Goal: Task Accomplishment & Management: Use online tool/utility

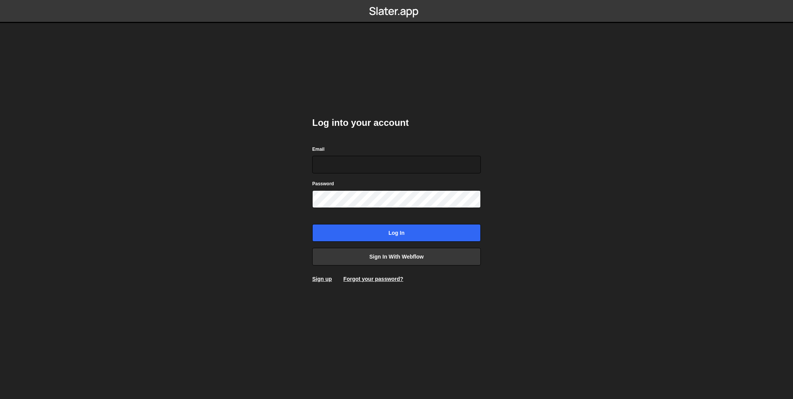
click at [312, 173] on nordpass-icon at bounding box center [312, 173] width 0 height 0
click at [0, 398] on nordpass-autofill-portal at bounding box center [0, 399] width 0 height 0
type input "liv@livstrawbridge.com"
click at [392, 230] on input "Log in" at bounding box center [396, 233] width 169 height 18
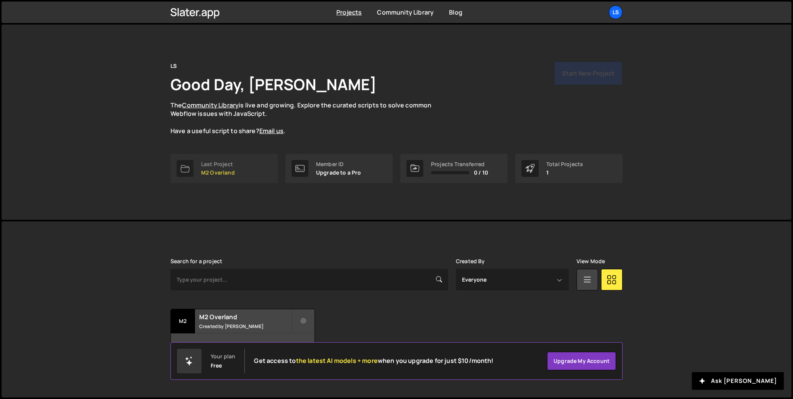
click at [240, 172] on link "Last Project M2 Overland" at bounding box center [224, 168] width 107 height 29
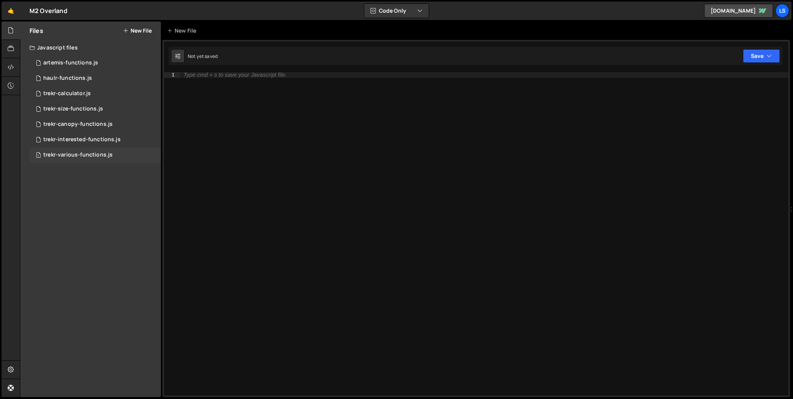
click at [94, 154] on div "trekr-various-functions.js" at bounding box center [77, 154] width 69 height 7
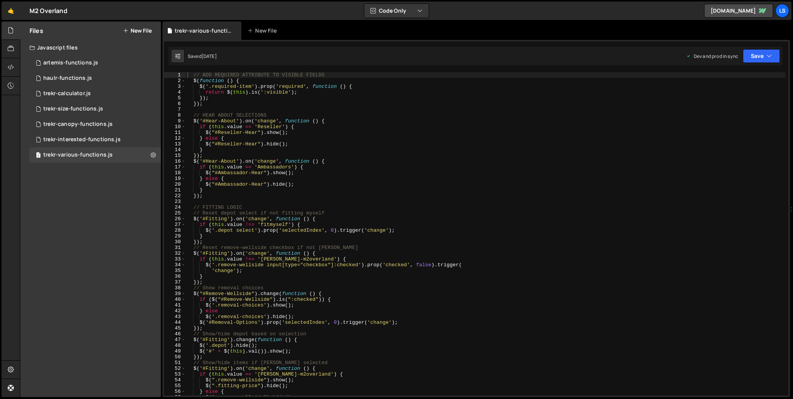
click at [271, 125] on div "// ADD REQUIRED ATTRIBUTE TO VISIBLE FIELDS $ ( function ( ) { $ ( '.required-i…" at bounding box center [486, 239] width 600 height 335
type textarea "});"
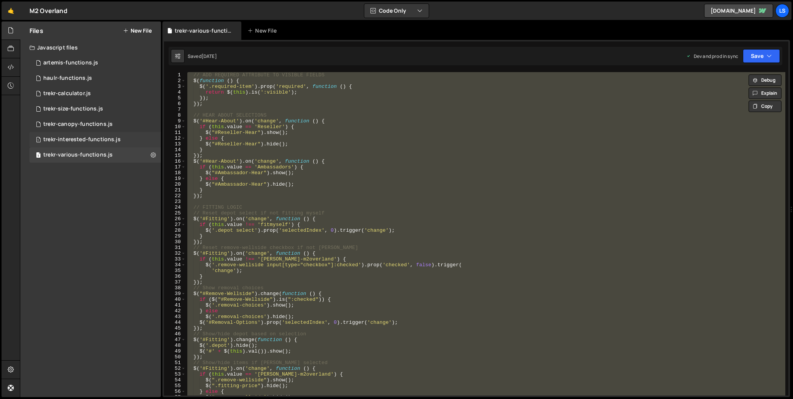
click at [79, 139] on div "trekr-interested-functions.js" at bounding box center [81, 139] width 77 height 7
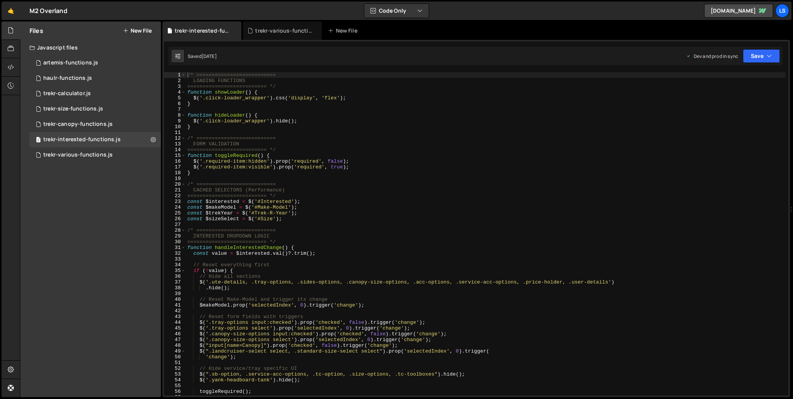
scroll to position [3237, 0]
click at [269, 145] on div "/* ========================== LOADING FUNCTIONS ========================== */ f…" at bounding box center [486, 239] width 600 height 335
type textarea "updateConditions();"
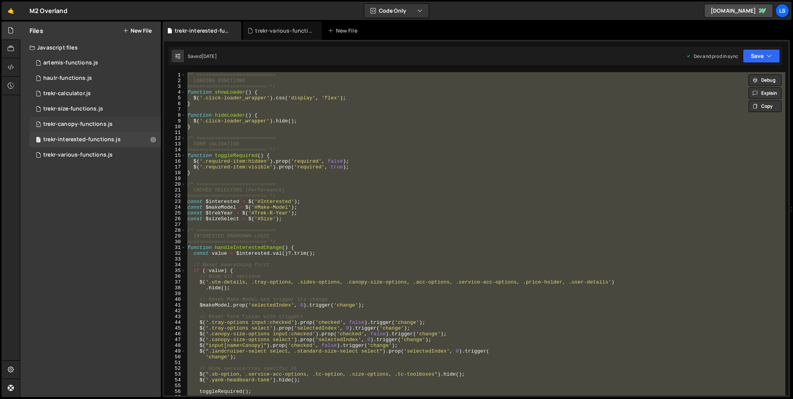
click at [74, 125] on div "trekr-canopy-functions.js" at bounding box center [77, 124] width 69 height 7
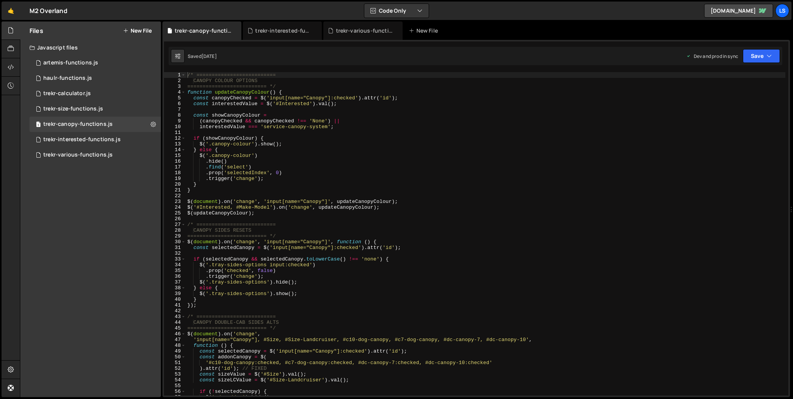
click at [292, 166] on div "/* ========================== CANOPY COLOUR OPTIONS ========================== …" at bounding box center [486, 239] width 600 height 335
type textarea "});"
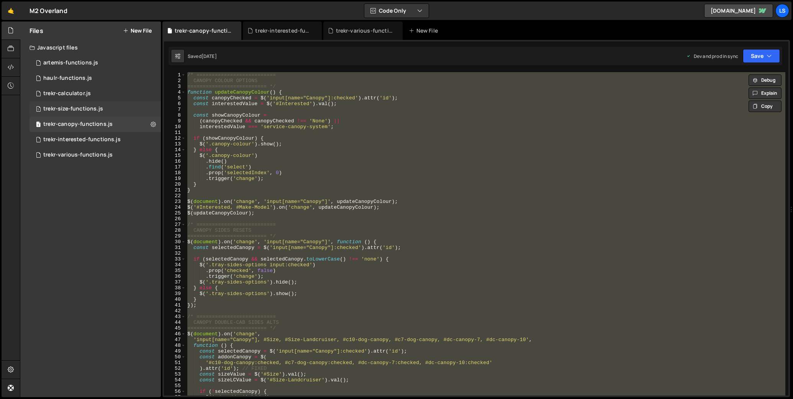
click at [77, 108] on div "trekr-size-functions.js" at bounding box center [73, 108] width 60 height 7
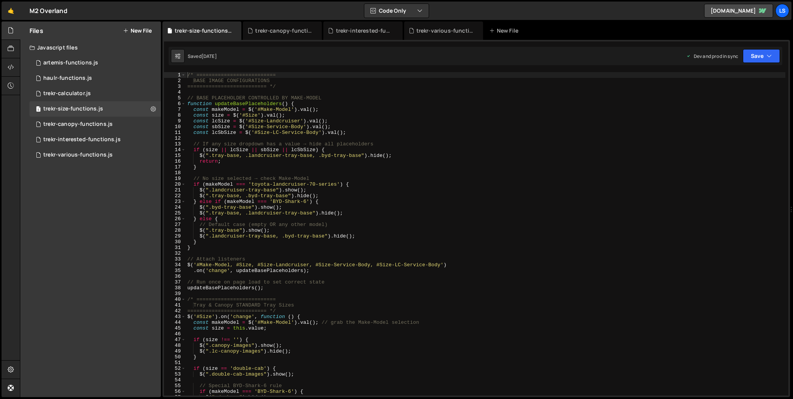
click at [329, 136] on div "/* ========================== BASE IMAGE CONFIGURATIONS =======================…" at bounding box center [486, 239] width 600 height 335
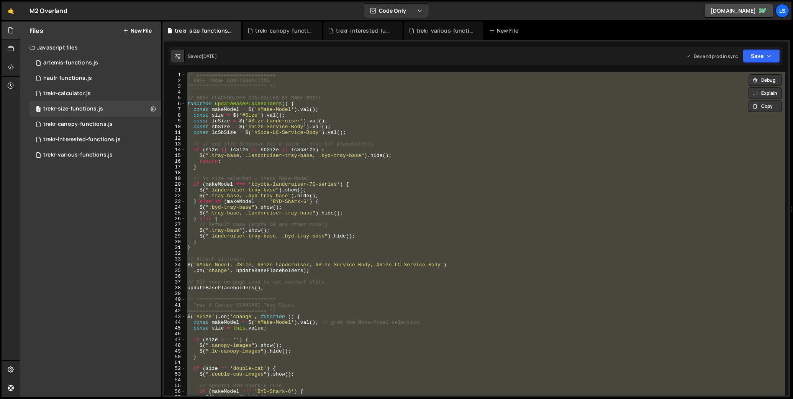
click at [312, 110] on div "/* ========================== BASE IMAGE CONFIGURATIONS =======================…" at bounding box center [486, 233] width 600 height 323
type textarea "const makeModel = $('#Make-Model').val();"
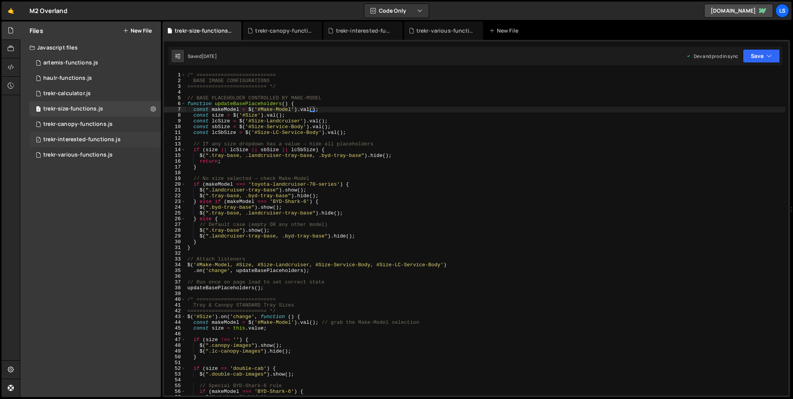
click at [72, 140] on div "trekr-interested-functions.js" at bounding box center [81, 139] width 77 height 7
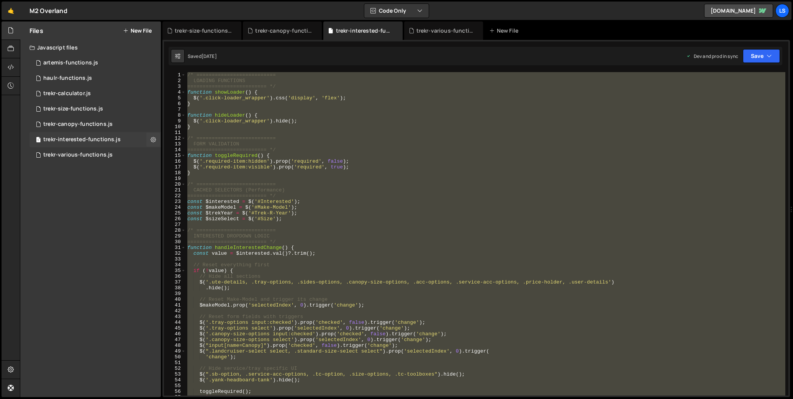
scroll to position [3237, 0]
click at [262, 264] on div "/* ========================== LOADING FUNCTIONS ========================== */ f…" at bounding box center [486, 233] width 600 height 323
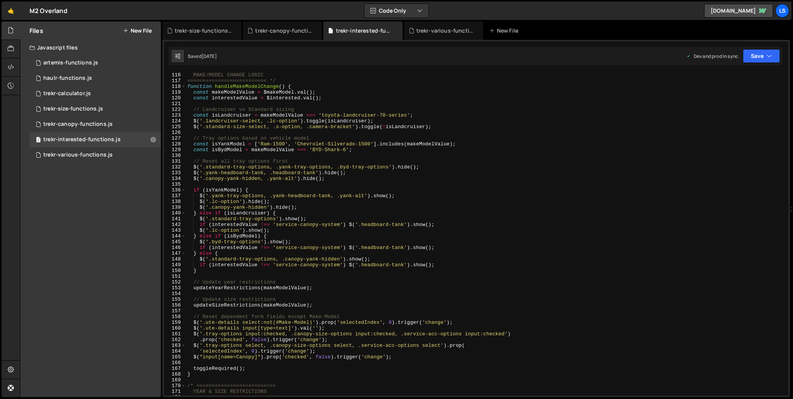
scroll to position [695, 0]
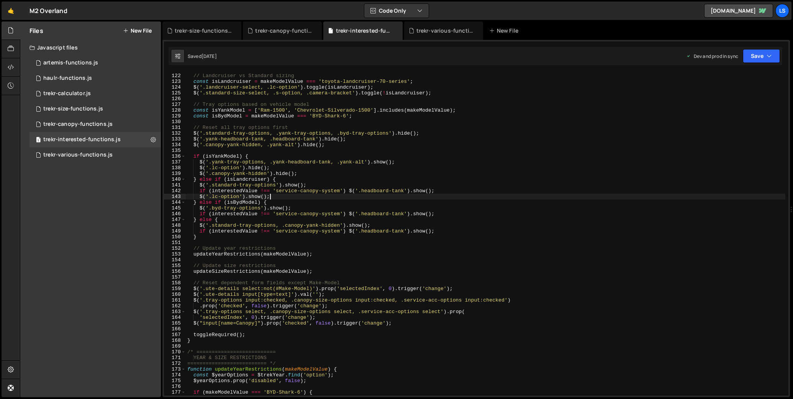
click at [274, 196] on div "// Landcruiser vs Standard sizing const isLandcruiser = makeModelValue === 'toy…" at bounding box center [486, 234] width 600 height 335
drag, startPoint x: 299, startPoint y: 174, endPoint x: 200, endPoint y: 174, distance: 99.3
click at [200, 174] on div "// Landcruiser vs Standard sizing const isLandcruiser = makeModelValue === 'toy…" at bounding box center [486, 234] width 600 height 335
click at [274, 195] on div "// Landcruiser vs Standard sizing const isLandcruiser = makeModelValue === 'toy…" at bounding box center [486, 234] width 600 height 335
type textarea "$('.lc-option').show();"
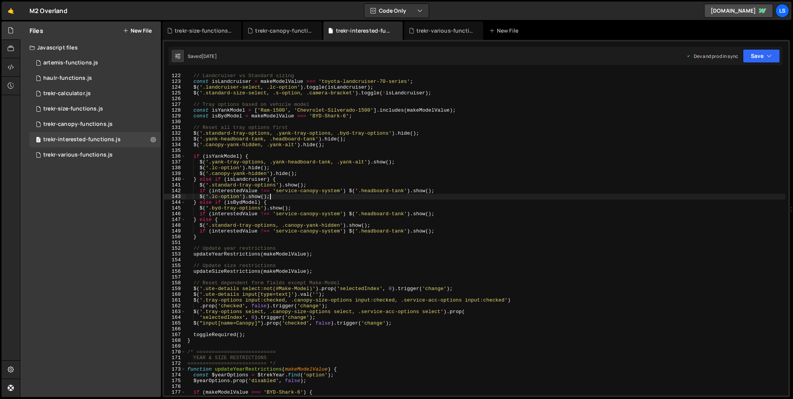
scroll to position [0, 0]
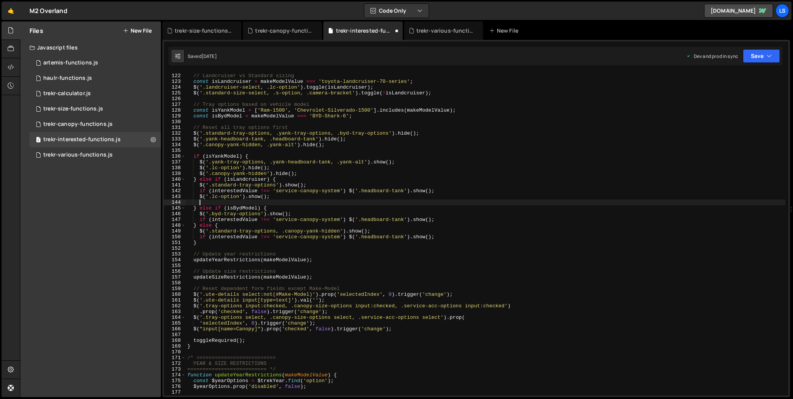
paste textarea "$('.canopy-yank-hidden').hide();"
type textarea "$('.canopy-yank-hidden').hide();"
drag, startPoint x: 300, startPoint y: 203, endPoint x: 199, endPoint y: 203, distance: 100.8
click at [199, 203] on div "// Landcruiser vs Standard sizing const isLandcruiser = makeModelValue === 'toy…" at bounding box center [486, 234] width 600 height 335
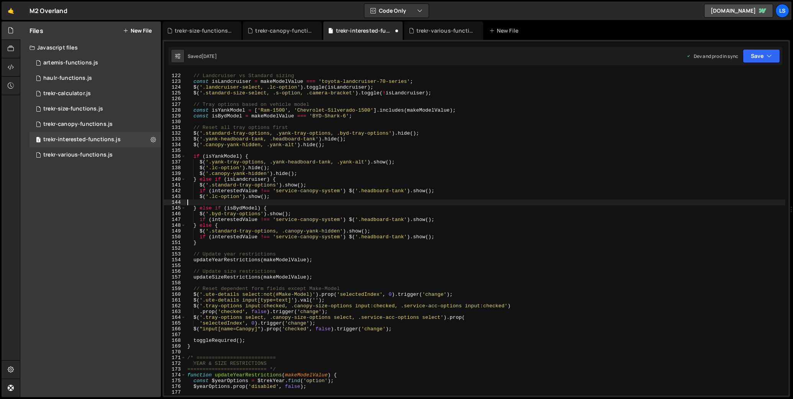
type textarea "$('.lc-option').show();"
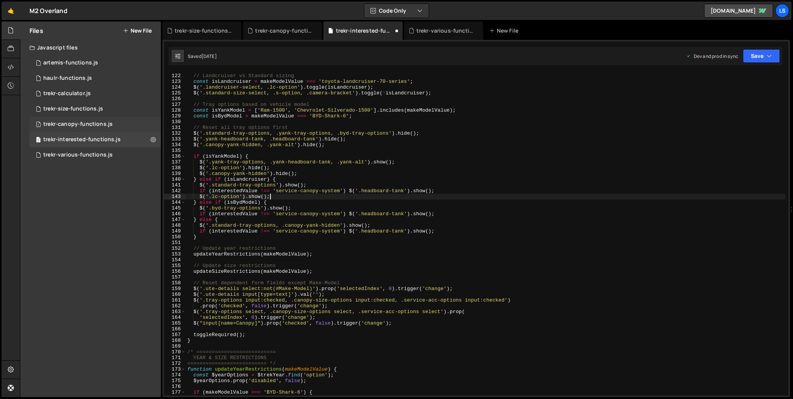
click at [63, 125] on div "trekr-canopy-functions.js" at bounding box center [77, 124] width 69 height 7
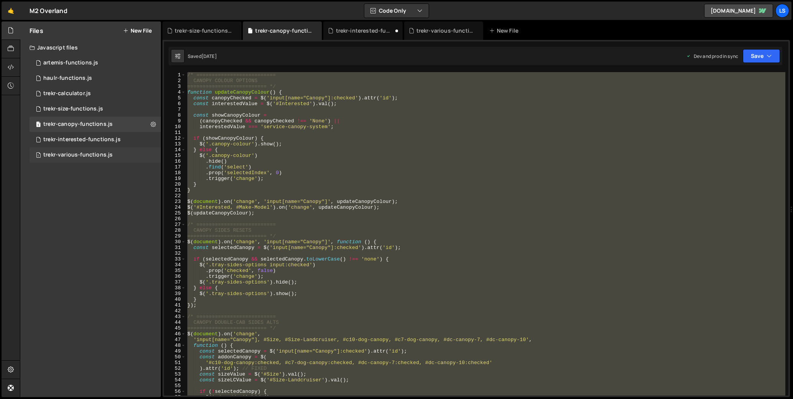
click at [71, 152] on div "trekr-various-functions.js" at bounding box center [77, 154] width 69 height 7
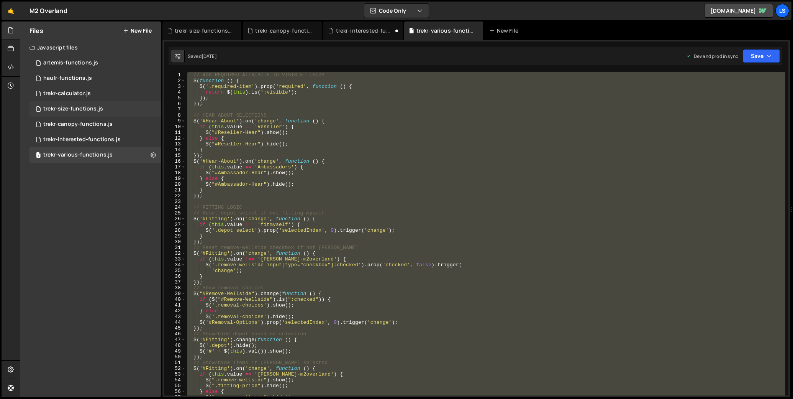
scroll to position [45739, 0]
drag, startPoint x: 295, startPoint y: 277, endPoint x: 300, endPoint y: 277, distance: 5.0
click at [295, 277] on div "// ADD REQUIRED ATTRIBUTE TO VISIBLE FIELDS $ ( function ( ) { $ ( '.required-i…" at bounding box center [486, 233] width 600 height 323
type textarea "}"
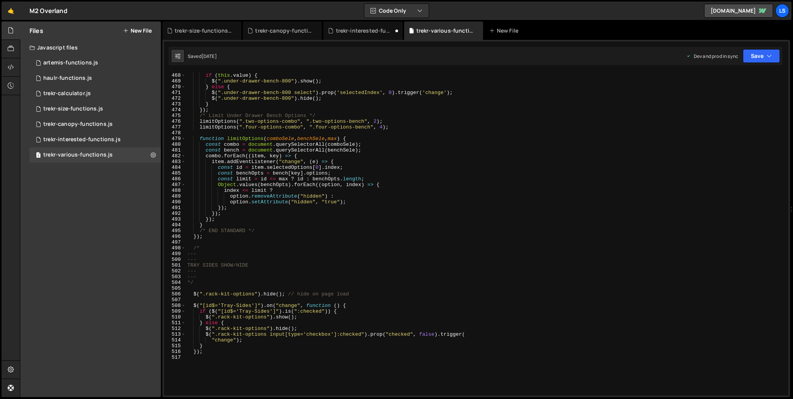
scroll to position [2819, 0]
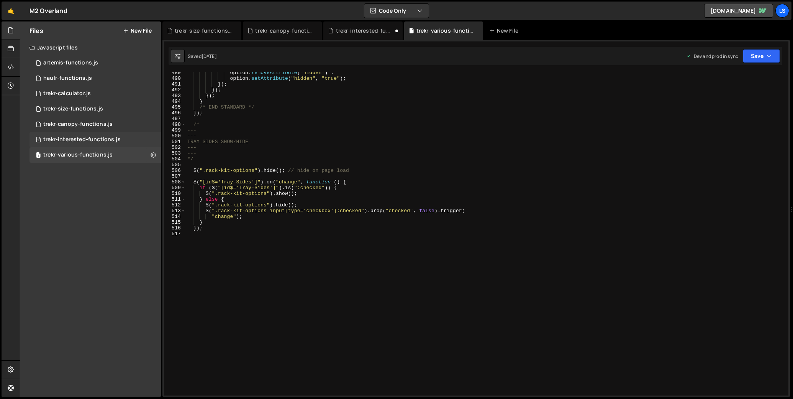
click at [90, 141] on div "trekr-interested-functions.js" at bounding box center [81, 139] width 77 height 7
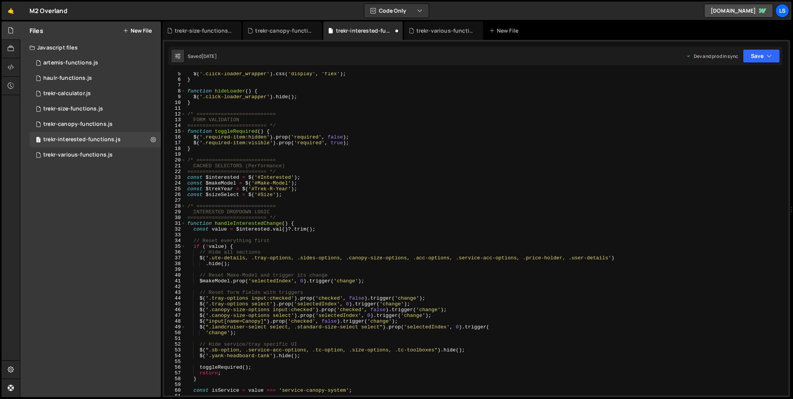
scroll to position [0, 0]
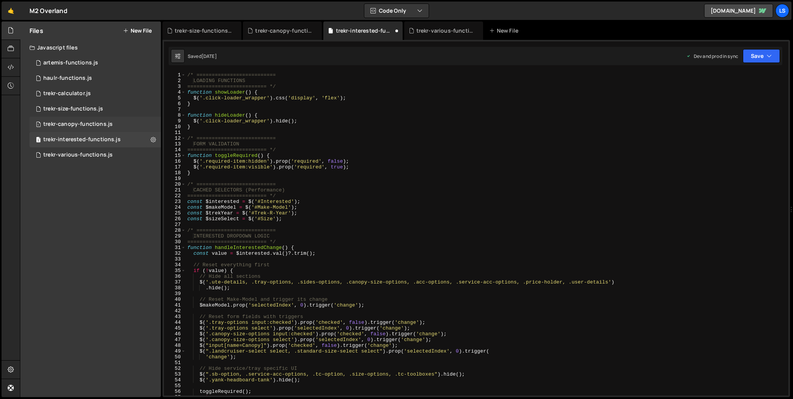
click at [89, 125] on div "trekr-canopy-functions.js" at bounding box center [77, 124] width 69 height 7
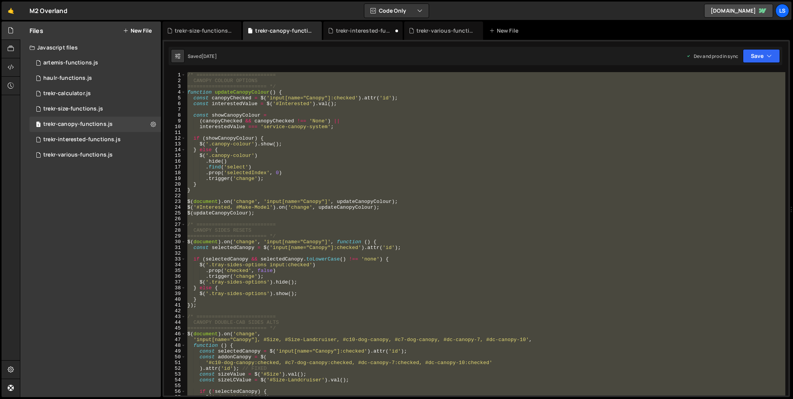
click at [299, 171] on div "/* ========================== CANOPY COLOUR OPTIONS ========================== …" at bounding box center [486, 233] width 600 height 323
type textarea ".prop('selectedIndex', 0)"
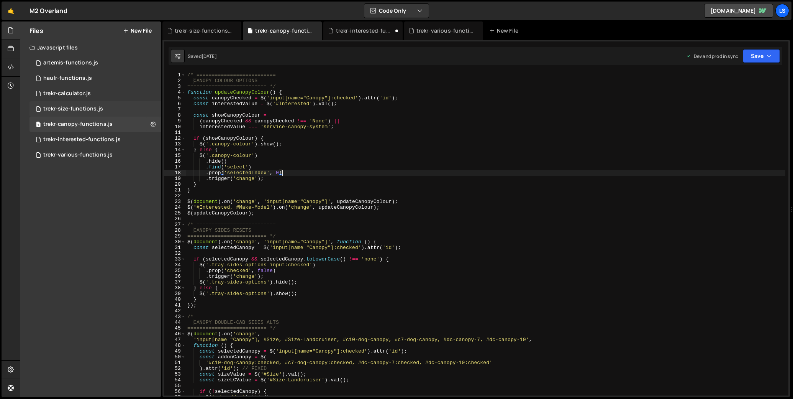
click at [68, 107] on div "trekr-size-functions.js" at bounding box center [73, 108] width 60 height 7
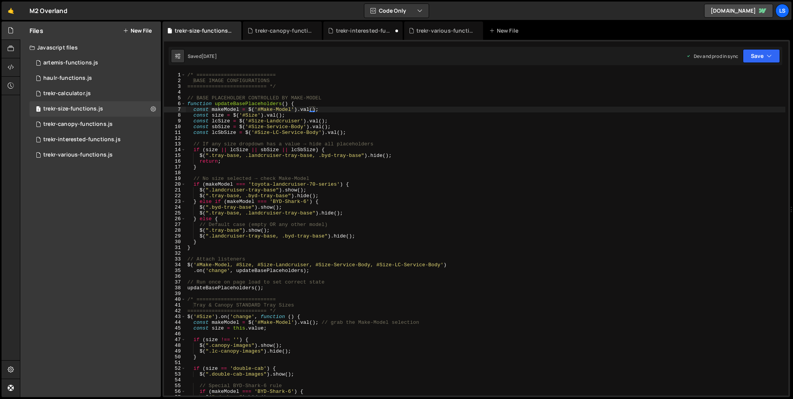
drag, startPoint x: 281, startPoint y: 33, endPoint x: 334, endPoint y: 44, distance: 54.3
click at [281, 33] on div "trekr-canopy-functions.js" at bounding box center [283, 31] width 57 height 8
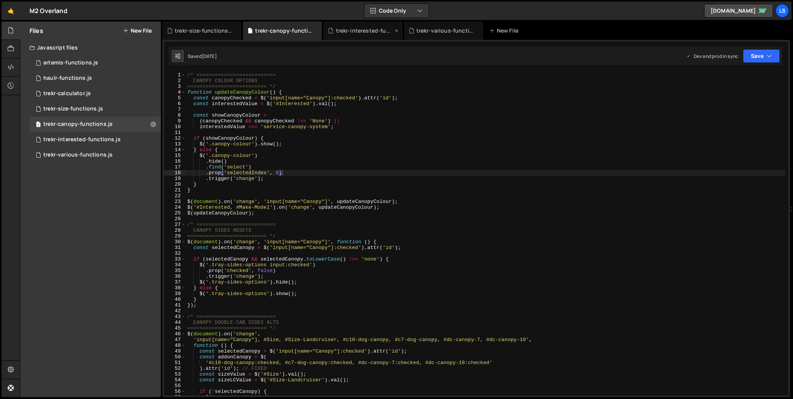
click at [360, 30] on div "trekr-interested-functions.js" at bounding box center [364, 31] width 57 height 8
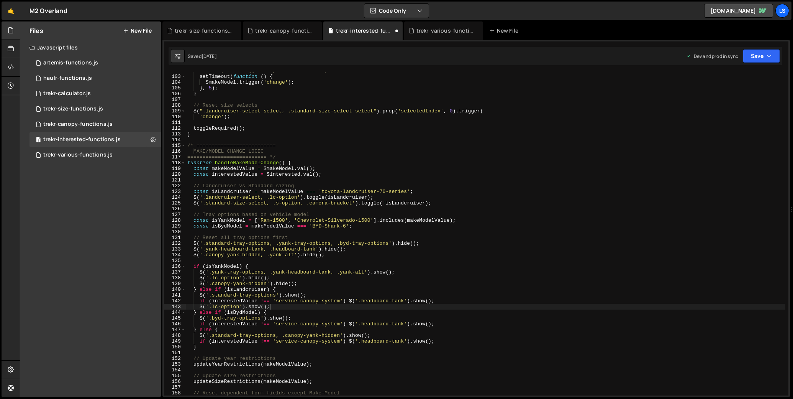
scroll to position [585, 0]
click at [273, 308] on div "// Delay the trigger to prevent UI lock-up setTimeout ( function ( ) { $makeMod…" at bounding box center [486, 235] width 600 height 335
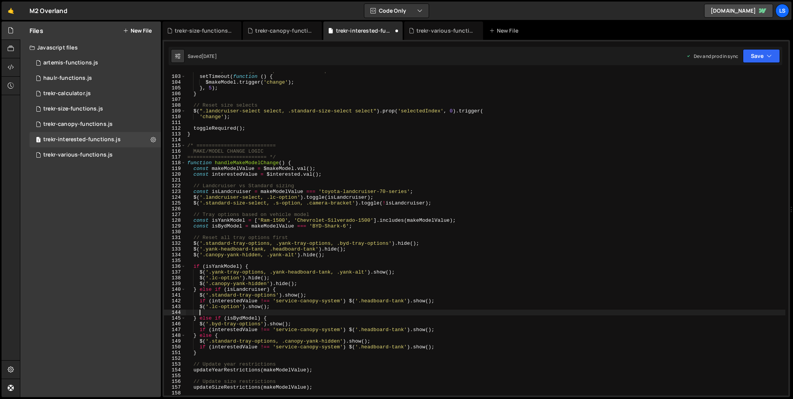
paste textarea "$('.canopy-yank-hidden').show(); // ✅ add this line"
drag, startPoint x: 363, startPoint y: 312, endPoint x: 297, endPoint y: 313, distance: 65.2
click at [297, 313] on div "// Delay the trigger to prevent UI lock-up setTimeout ( function ( ) { $makeMod…" at bounding box center [486, 235] width 600 height 335
click at [755, 55] on button "Save" at bounding box center [761, 56] width 37 height 14
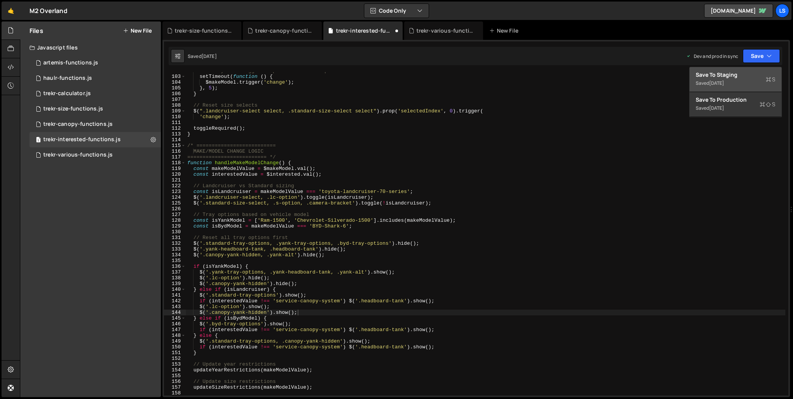
click at [740, 75] on div "Save to Staging S" at bounding box center [736, 75] width 80 height 8
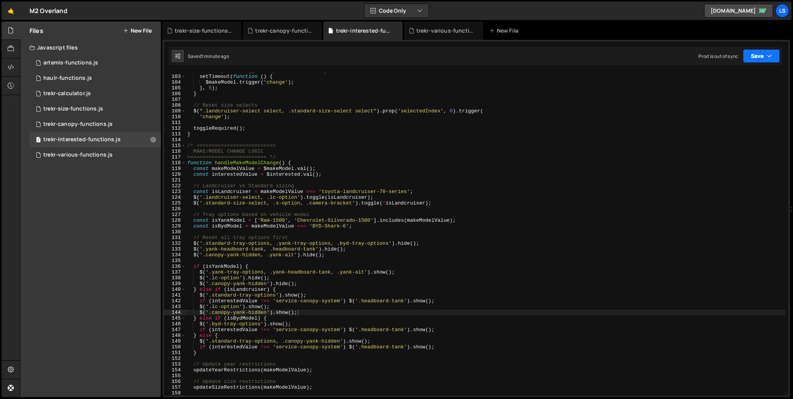
click at [760, 58] on button "Save" at bounding box center [761, 56] width 37 height 14
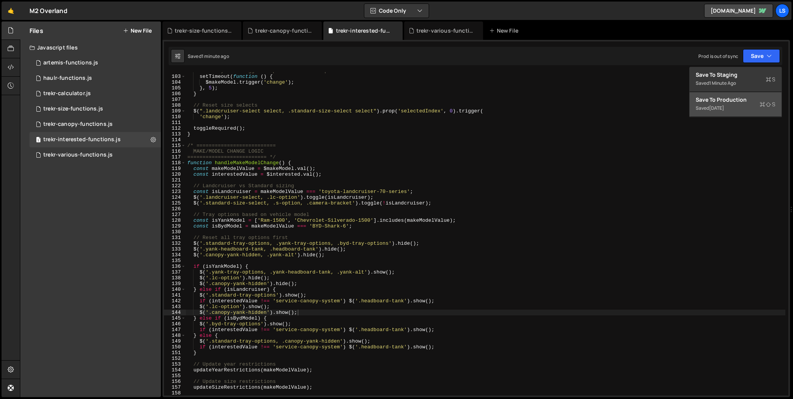
click at [724, 106] on div "[DATE]" at bounding box center [716, 108] width 15 height 7
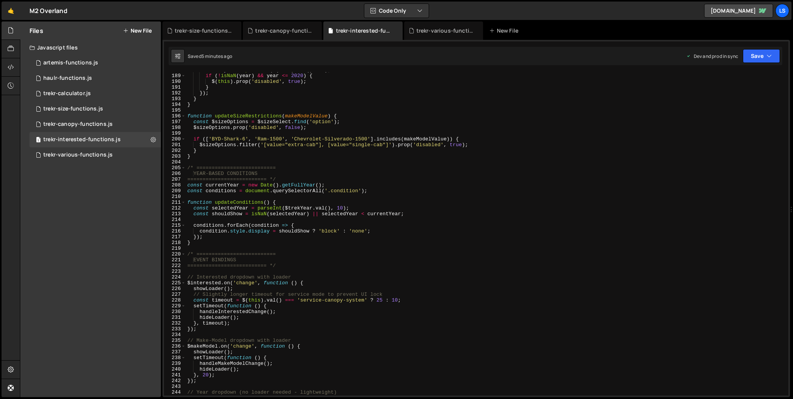
scroll to position [0, 0]
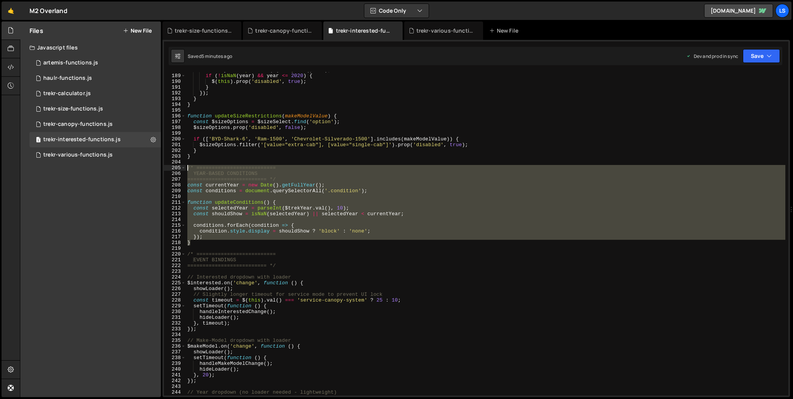
drag, startPoint x: 191, startPoint y: 243, endPoint x: 179, endPoint y: 168, distance: 76.0
click at [179, 168] on div "} 188 189 190 191 192 193 194 195 196 197 198 199 200 201 202 203 204 205 206 2…" at bounding box center [476, 233] width 625 height 323
type textarea "/* ========================== YEAR-BASED CONDITIONS"
click at [66, 64] on div "artemis-functions.js" at bounding box center [70, 62] width 55 height 7
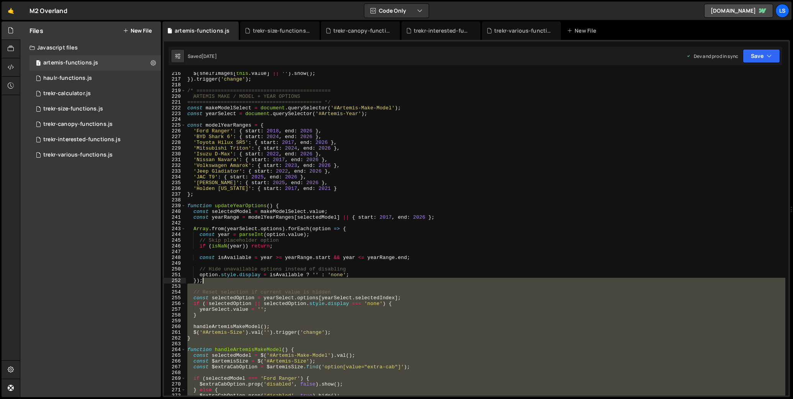
scroll to position [1203, 0]
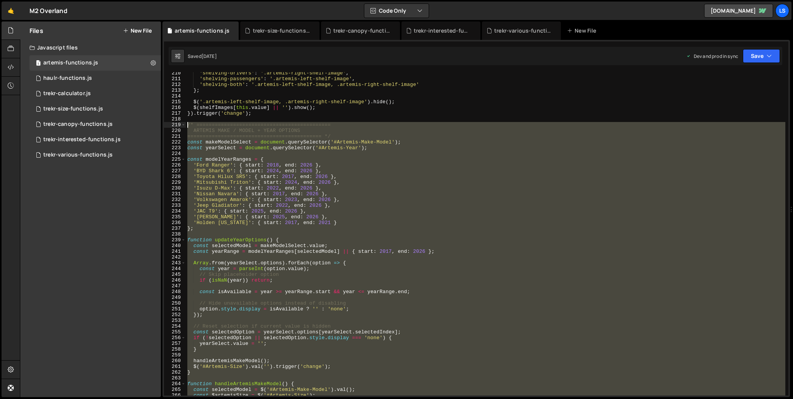
drag, startPoint x: 384, startPoint y: 377, endPoint x: 174, endPoint y: 126, distance: 327.0
click at [174, 126] on div "makeModelSelect.addEventListener('change', updateYearOptions); 210 211 212 213 …" at bounding box center [476, 233] width 625 height 323
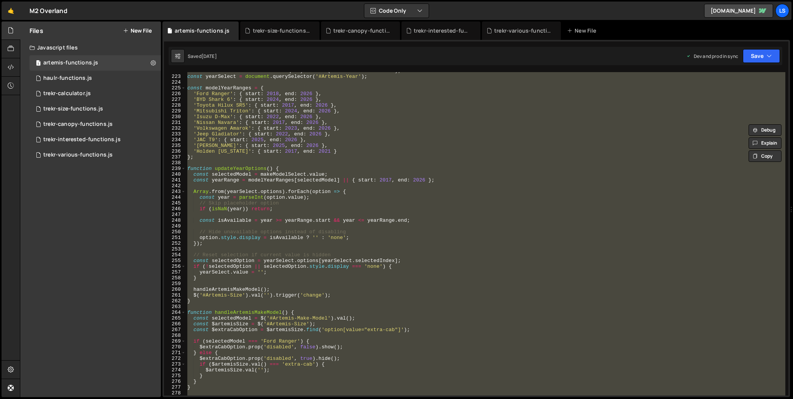
scroll to position [1254, 0]
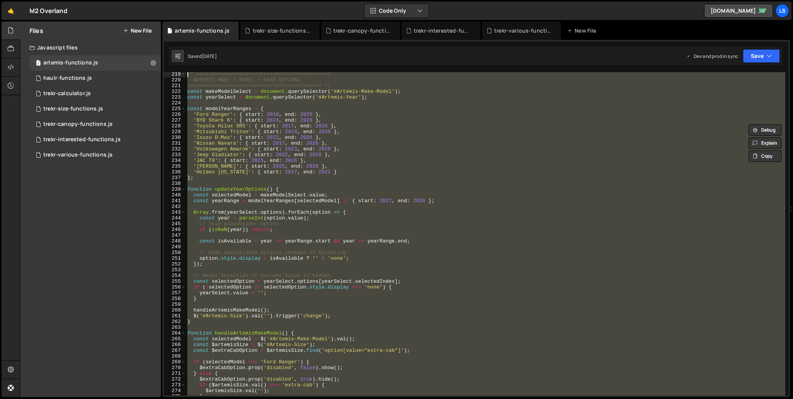
click at [290, 173] on div "/* ============================================ ARTEMIS MAKE / MODEL + YEAR OPT…" at bounding box center [486, 233] width 600 height 323
type textarea "'Holden [US_STATE]': { start: 2017, end: 2021 }"
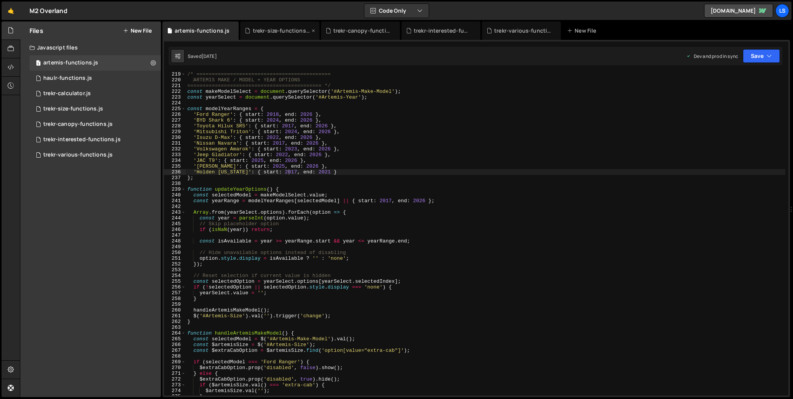
click at [274, 29] on div "trekr-size-functions.js" at bounding box center [281, 31] width 57 height 8
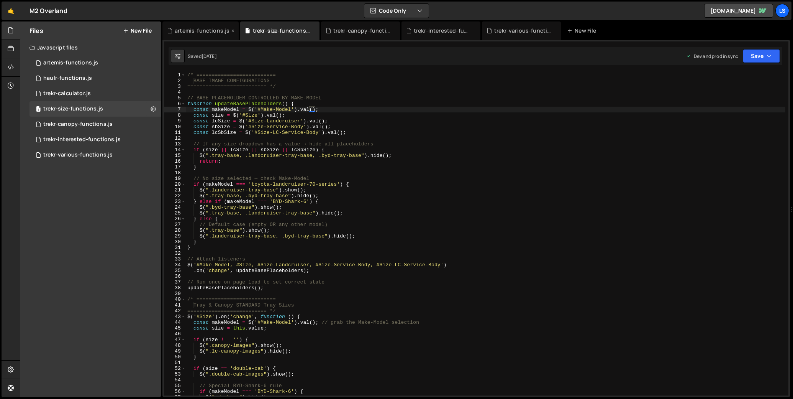
drag, startPoint x: 187, startPoint y: 30, endPoint x: 207, endPoint y: 31, distance: 19.9
click at [188, 30] on div "artemis-functions.js" at bounding box center [202, 31] width 55 height 8
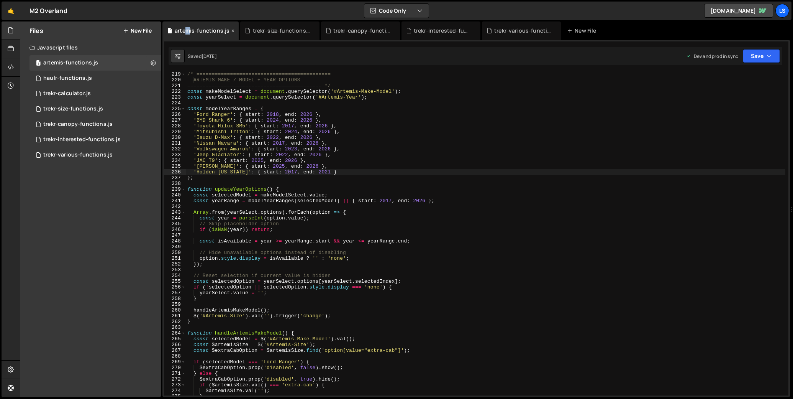
scroll to position [2279, 0]
click at [231, 31] on icon at bounding box center [232, 31] width 5 height 8
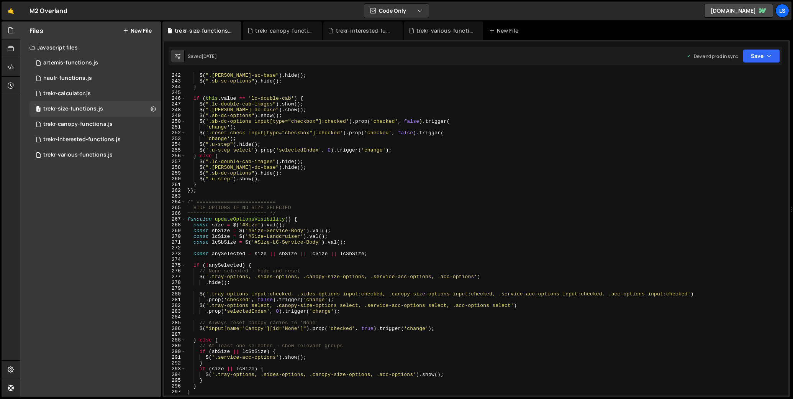
scroll to position [1589, 0]
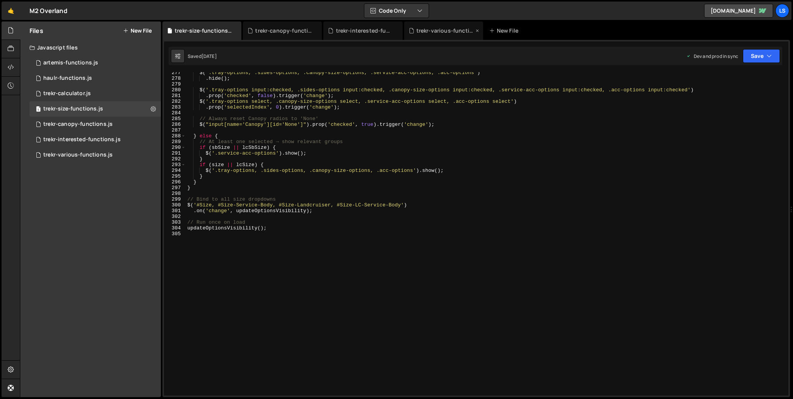
click at [442, 33] on div "trekr-various-functions.js" at bounding box center [445, 31] width 57 height 8
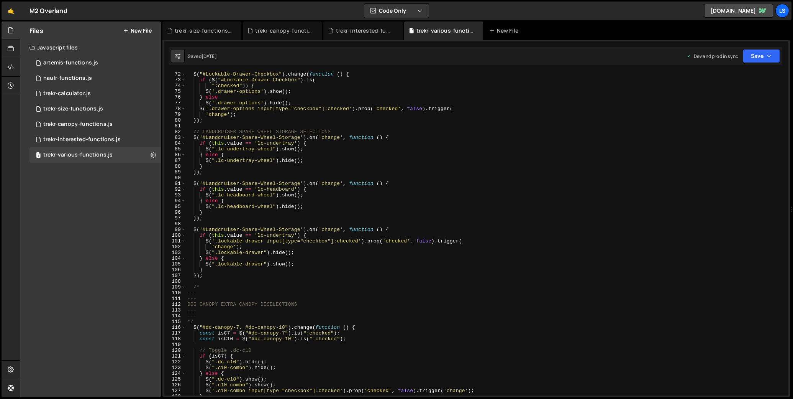
scroll to position [0, 0]
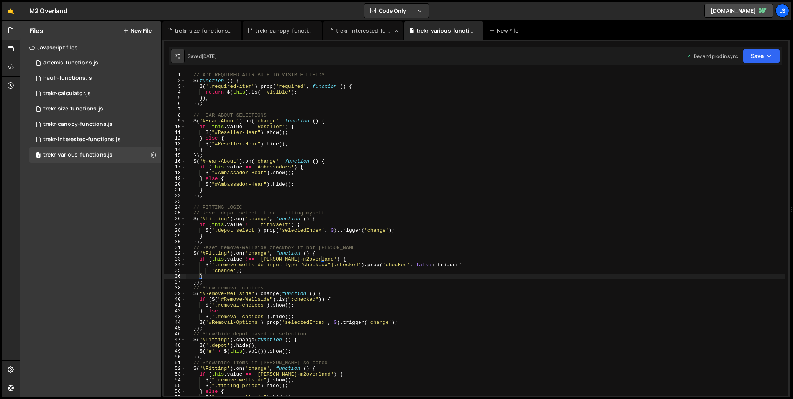
click at [368, 32] on div "trekr-interested-functions.js" at bounding box center [364, 31] width 57 height 8
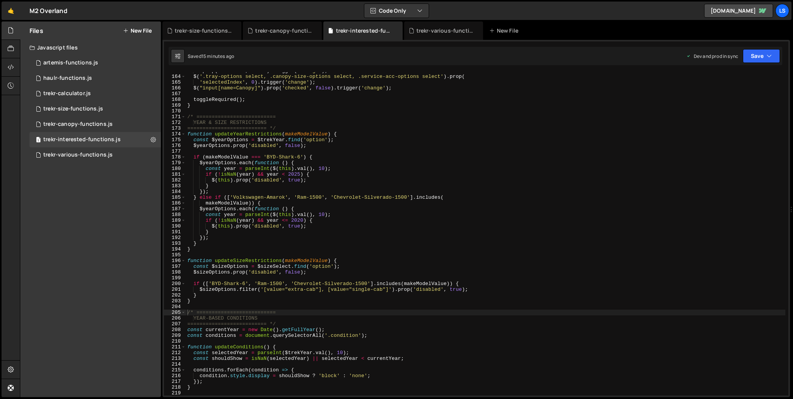
scroll to position [937, 0]
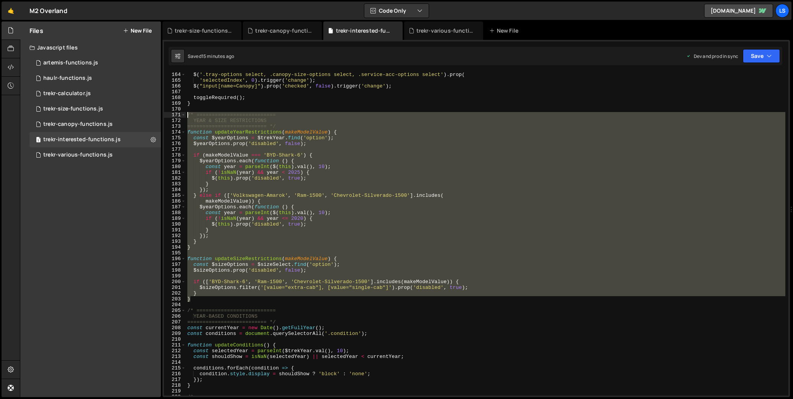
drag, startPoint x: 191, startPoint y: 300, endPoint x: 173, endPoint y: 113, distance: 187.1
click at [173, 113] on div "} 164 165 166 167 168 169 170 171 172 173 174 175 176 177 178 179 180 181 182 1…" at bounding box center [476, 233] width 625 height 323
paste textarea "}"
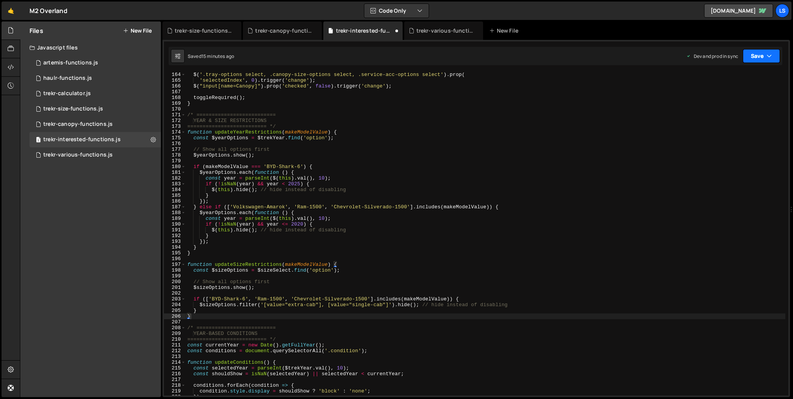
click at [752, 57] on button "Save" at bounding box center [761, 56] width 37 height 14
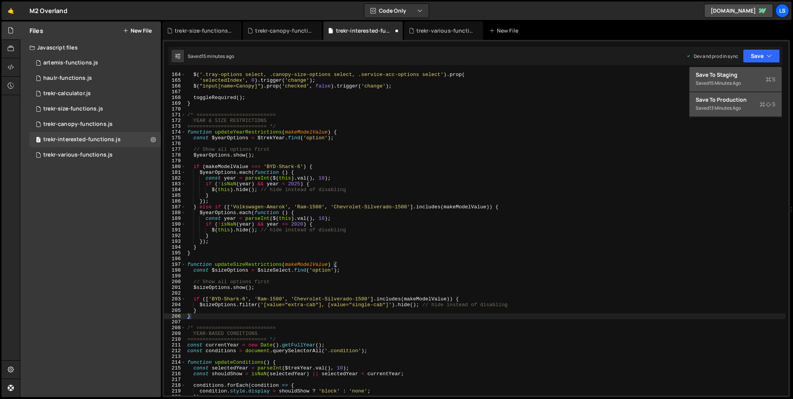
click at [725, 77] on div "Save to Staging S" at bounding box center [736, 75] width 80 height 8
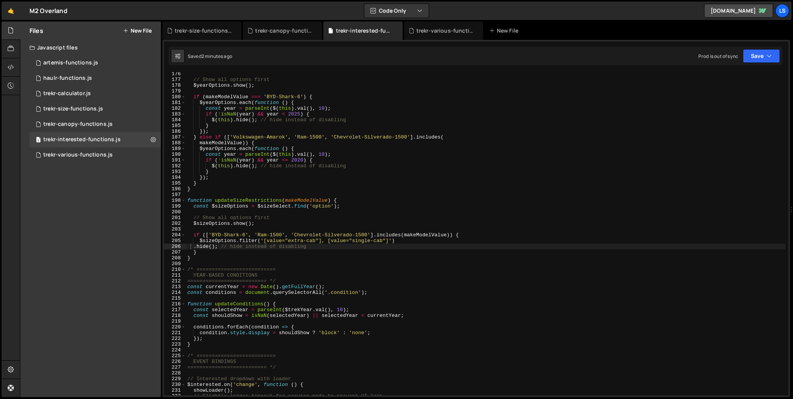
scroll to position [1013, 0]
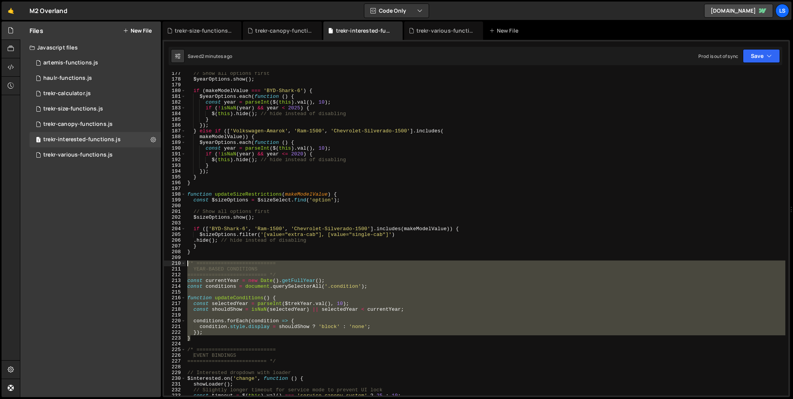
drag, startPoint x: 191, startPoint y: 338, endPoint x: 170, endPoint y: 261, distance: 80.6
click at [170, 261] on div "} 177 178 179 180 181 182 183 184 185 186 187 188 189 190 191 192 193 194 195 1…" at bounding box center [476, 233] width 625 height 323
click at [255, 269] on div "// Show all options first $yearOptions . show ( ) ; if ( makeModelValue === 'BY…" at bounding box center [486, 233] width 600 height 323
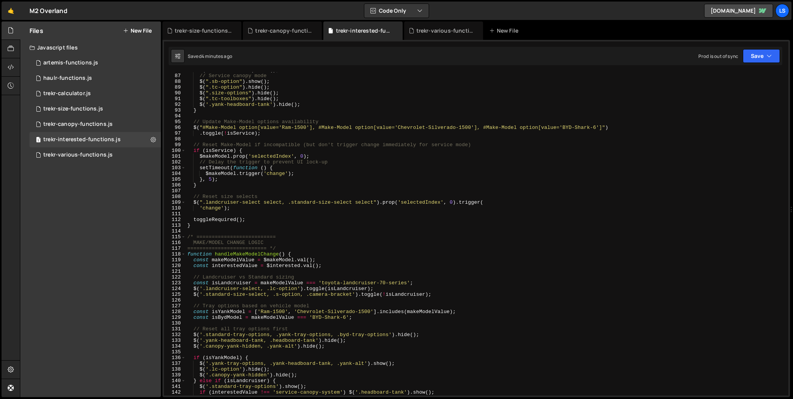
scroll to position [777, 0]
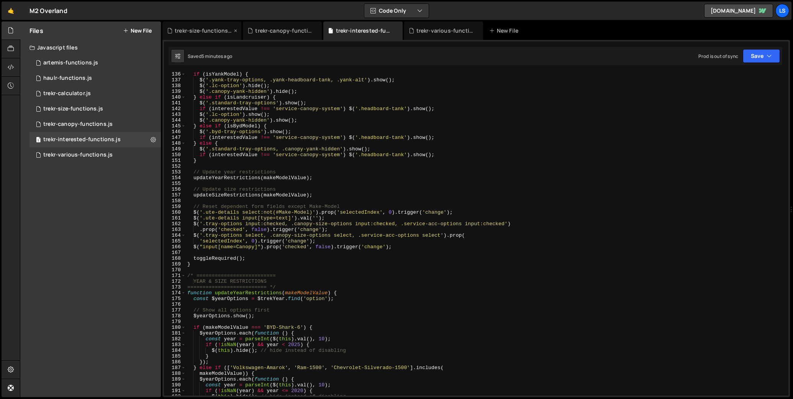
drag, startPoint x: 315, startPoint y: 30, endPoint x: 237, endPoint y: 32, distance: 78.6
click at [0, 0] on icon at bounding box center [0, 0] width 0 height 0
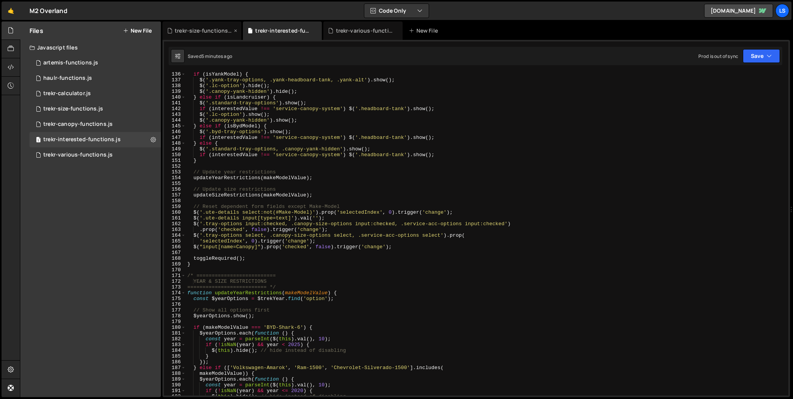
click at [235, 31] on icon at bounding box center [235, 31] width 5 height 8
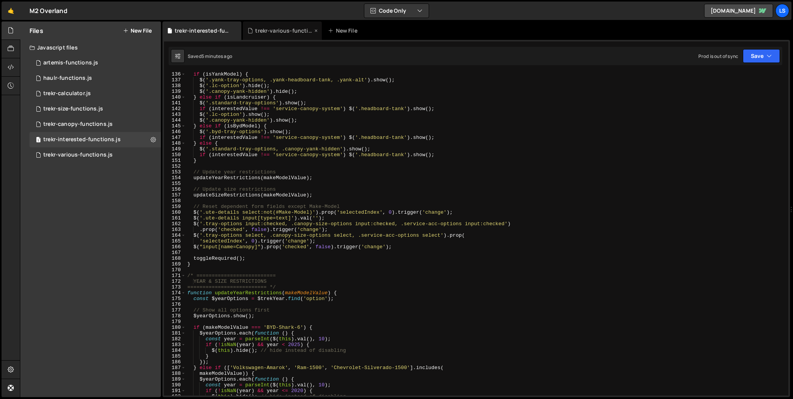
click at [315, 30] on icon at bounding box center [315, 31] width 5 height 8
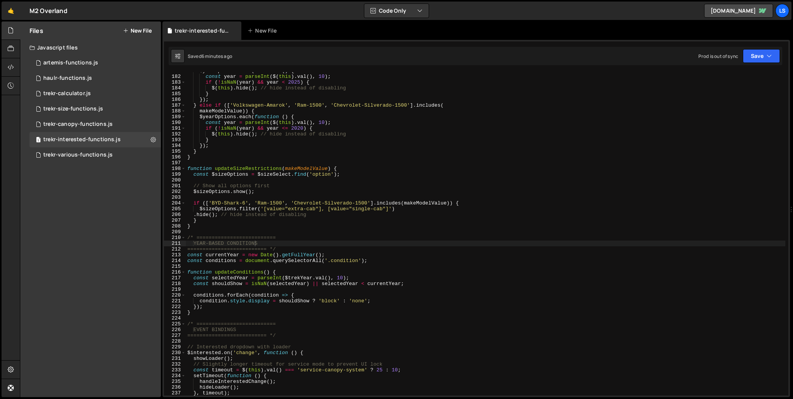
scroll to position [1059, 0]
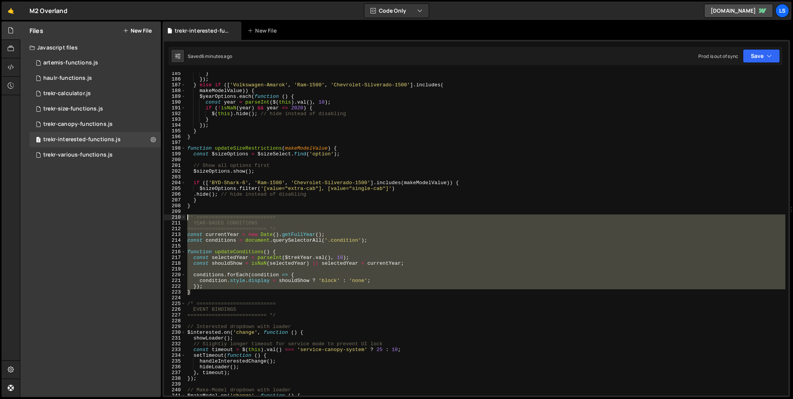
drag, startPoint x: 189, startPoint y: 290, endPoint x: 174, endPoint y: 215, distance: 76.2
click at [174, 215] on div "} 185 186 187 188 189 190 191 192 193 194 195 196 197 198 199 200 201 202 203 2…" at bounding box center [476, 233] width 625 height 323
type textarea "/* ========================== YEAR-BASED CONDITIONS"
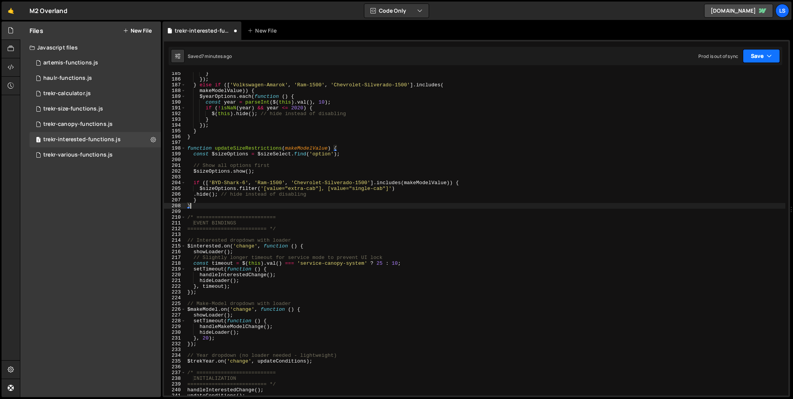
click at [755, 56] on button "Save" at bounding box center [761, 56] width 37 height 14
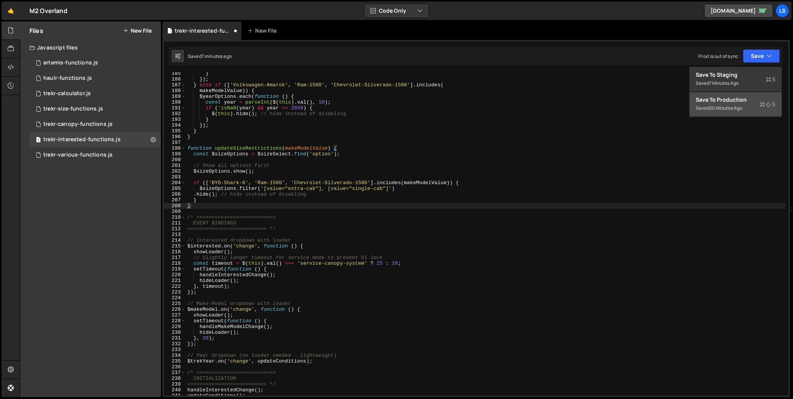
click at [714, 110] on div "20 minutes ago" at bounding box center [725, 108] width 33 height 7
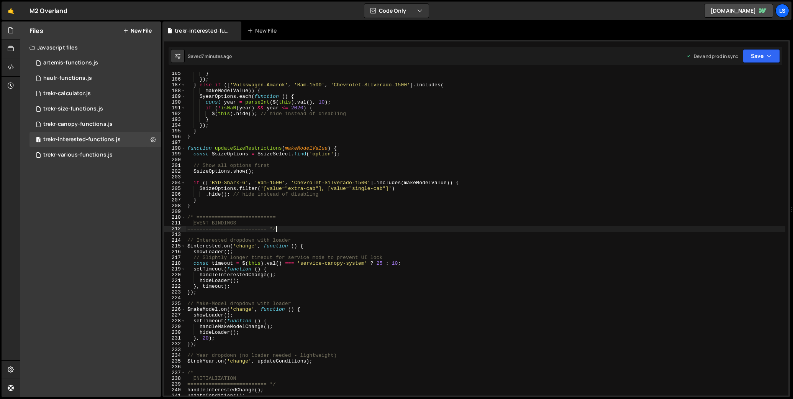
click at [316, 231] on div "} }) ; } else if ([ 'Volkswagen-Amarok' , 'Ram-1500' , 'Chevrolet-Silverado-150…" at bounding box center [486, 238] width 600 height 335
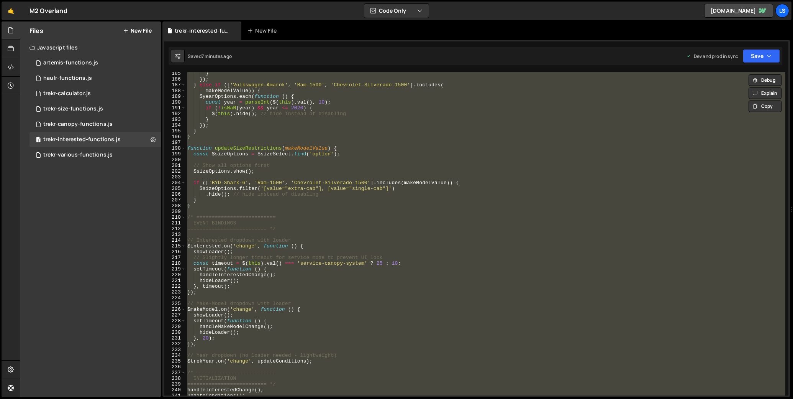
click at [270, 136] on div "} }) ; } else if ([ 'Volkswagen-Amarok' , 'Ram-1500' , 'Chevrolet-Silverado-150…" at bounding box center [486, 233] width 600 height 323
type textarea "}"
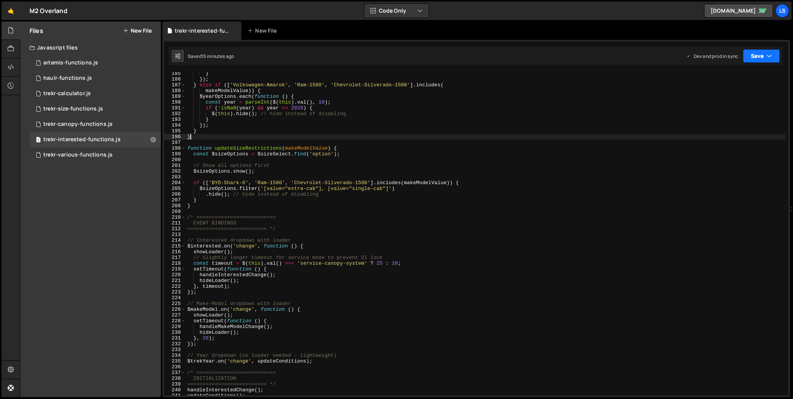
click at [757, 54] on button "Save" at bounding box center [761, 56] width 37 height 14
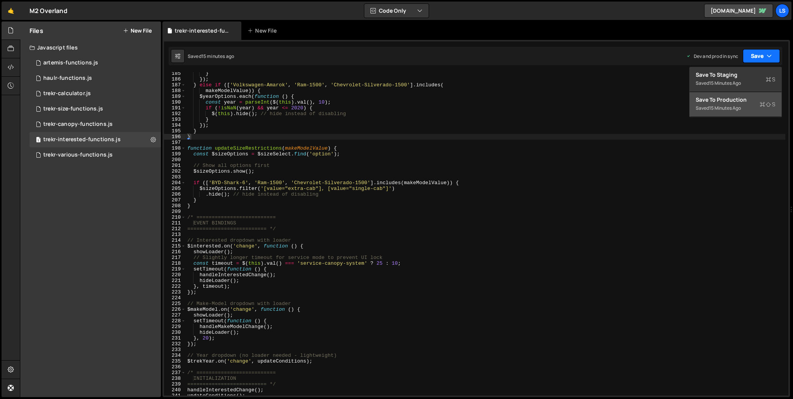
click at [764, 55] on button "Save" at bounding box center [761, 56] width 37 height 14
